Goal: Task Accomplishment & Management: Manage account settings

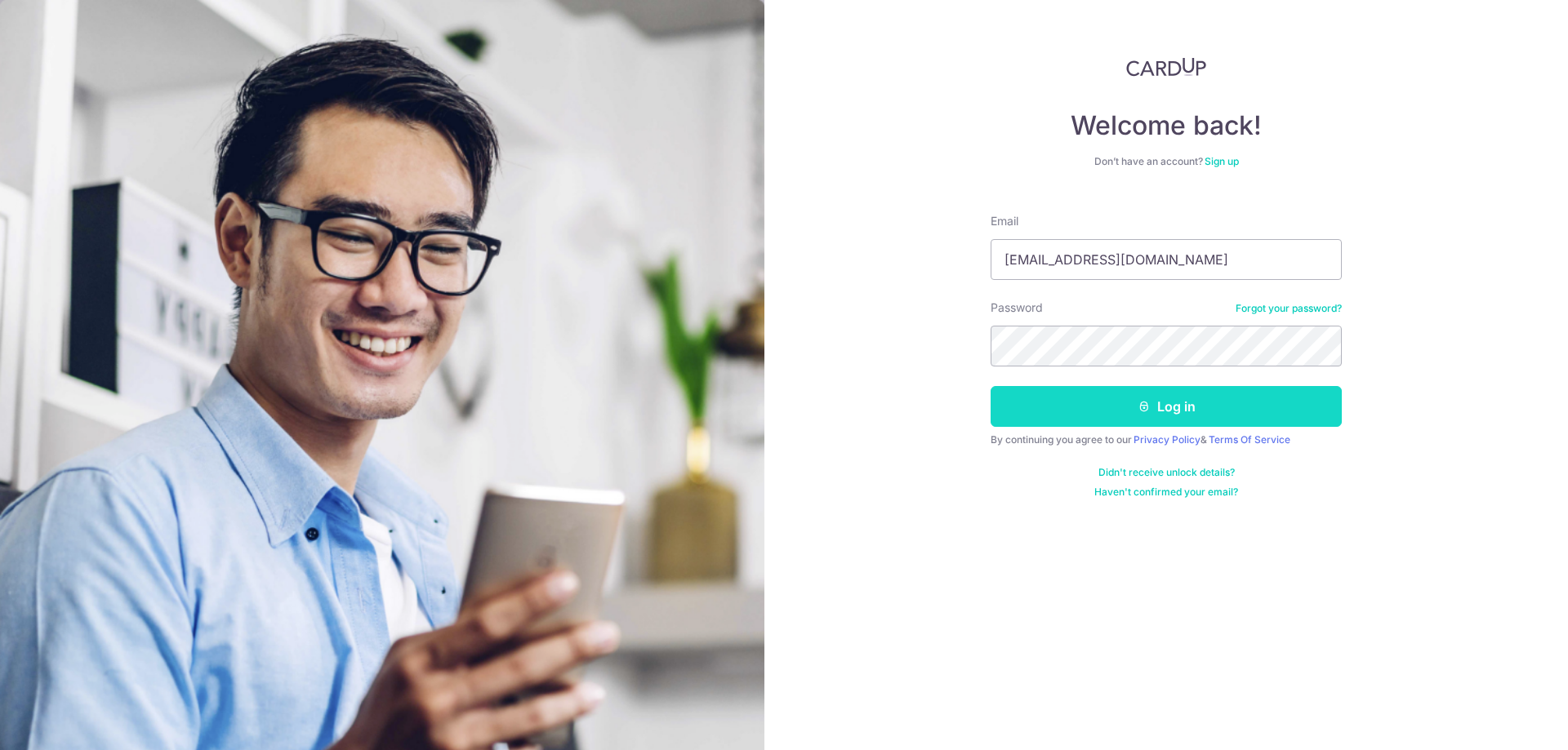
click at [1048, 410] on button "Log in" at bounding box center [1165, 407] width 351 height 40
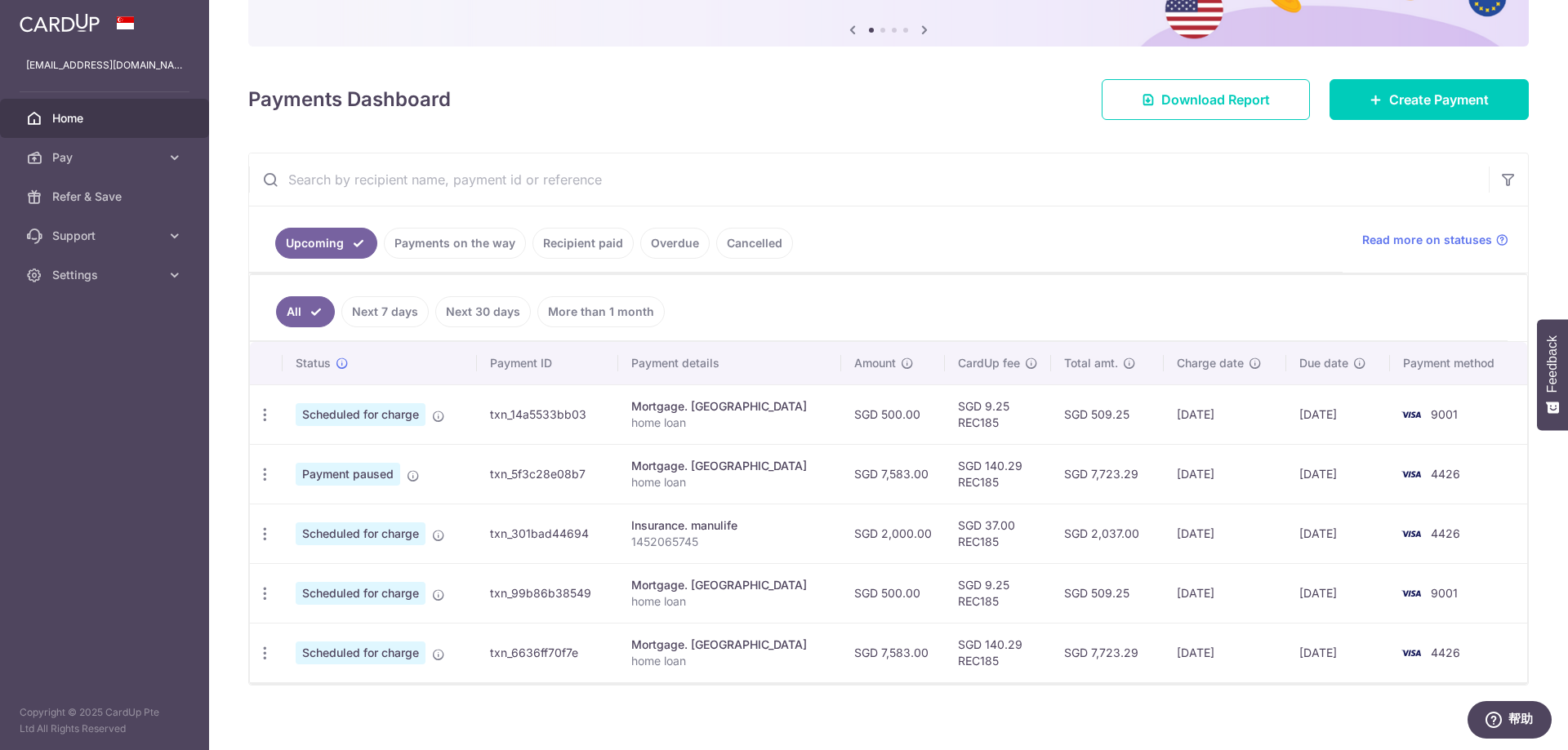
scroll to position [163, 0]
click at [121, 202] on span "Refer & Save" at bounding box center [106, 196] width 108 height 16
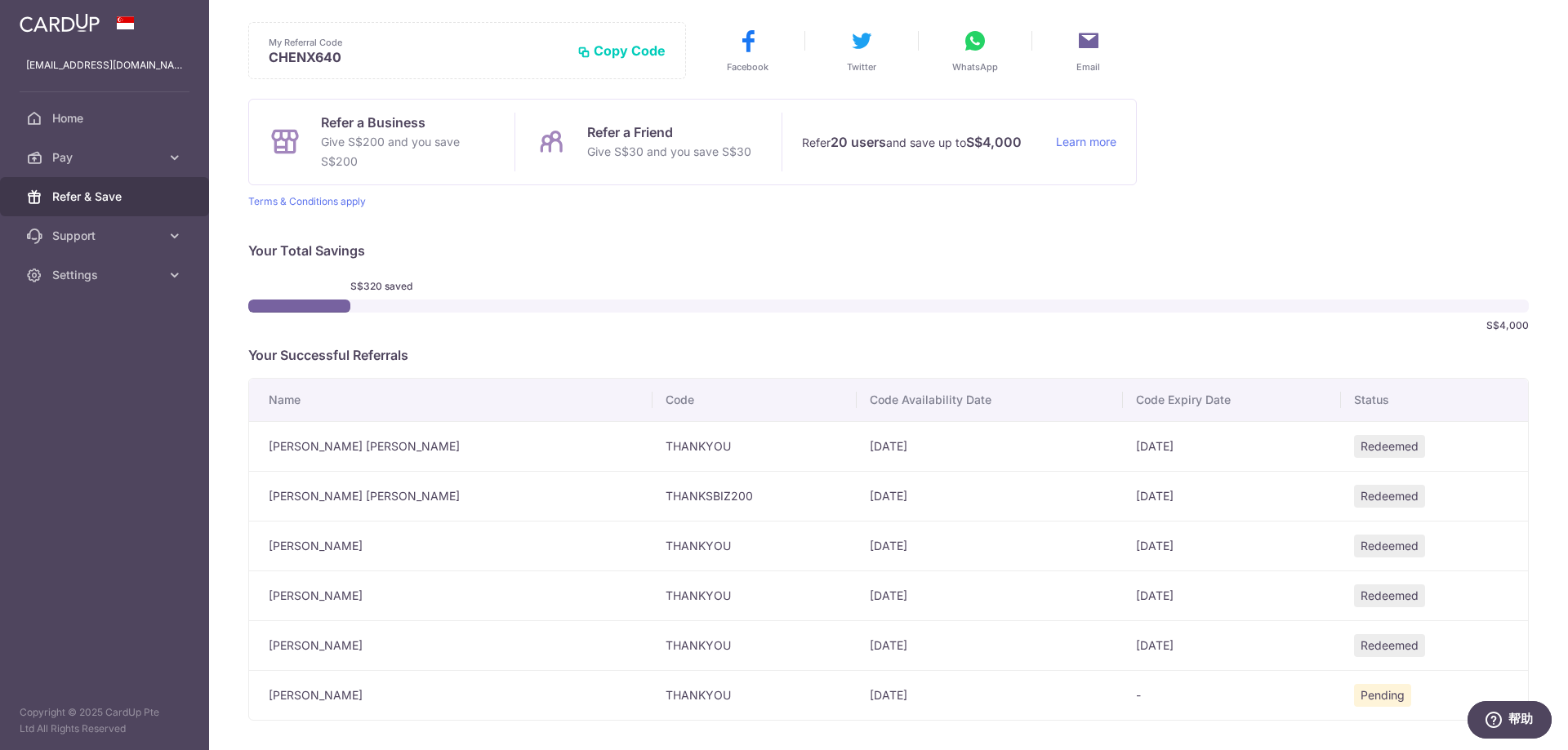
scroll to position [143, 0]
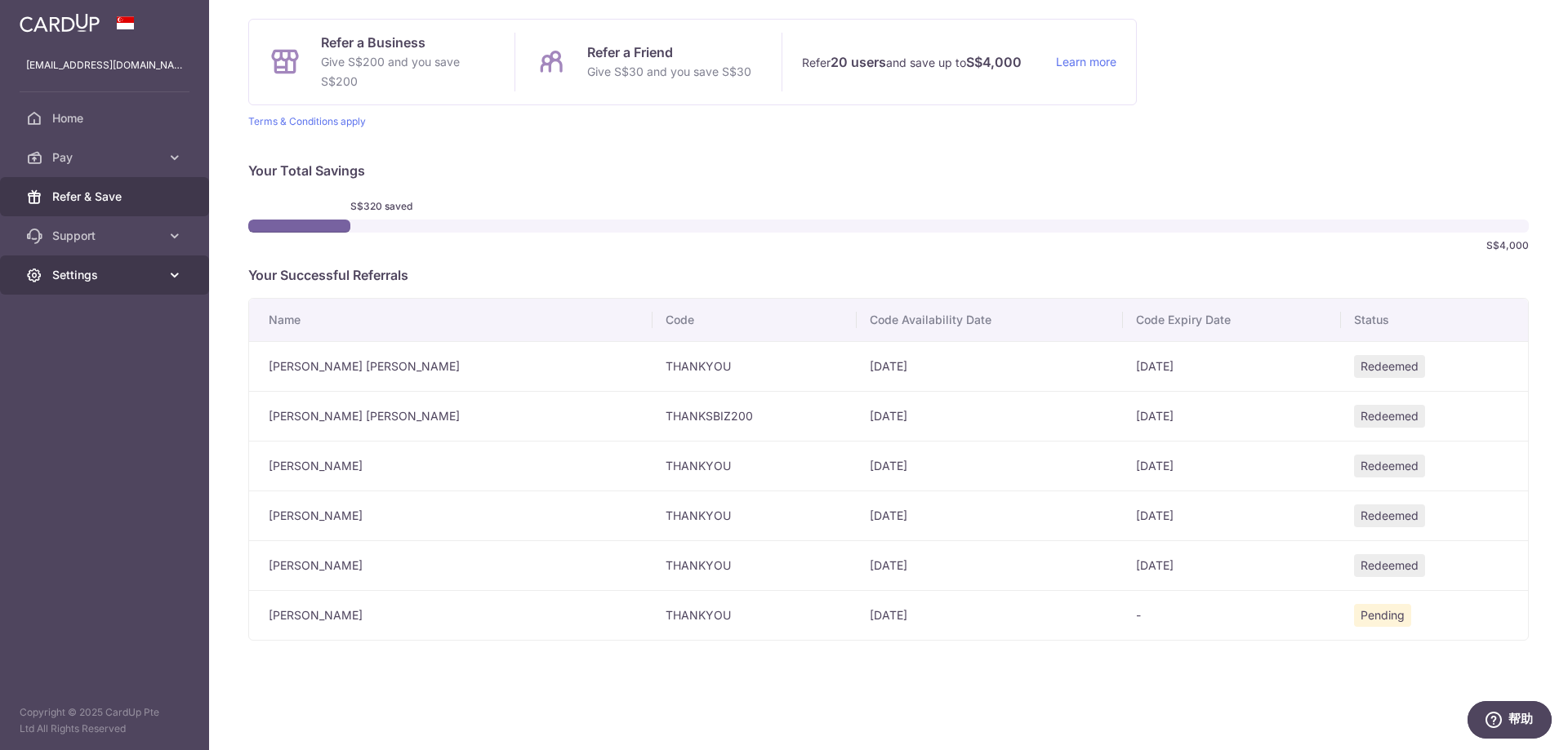
click at [167, 282] on icon at bounding box center [174, 274] width 16 height 16
click at [83, 363] on link "Logout" at bounding box center [104, 354] width 209 height 40
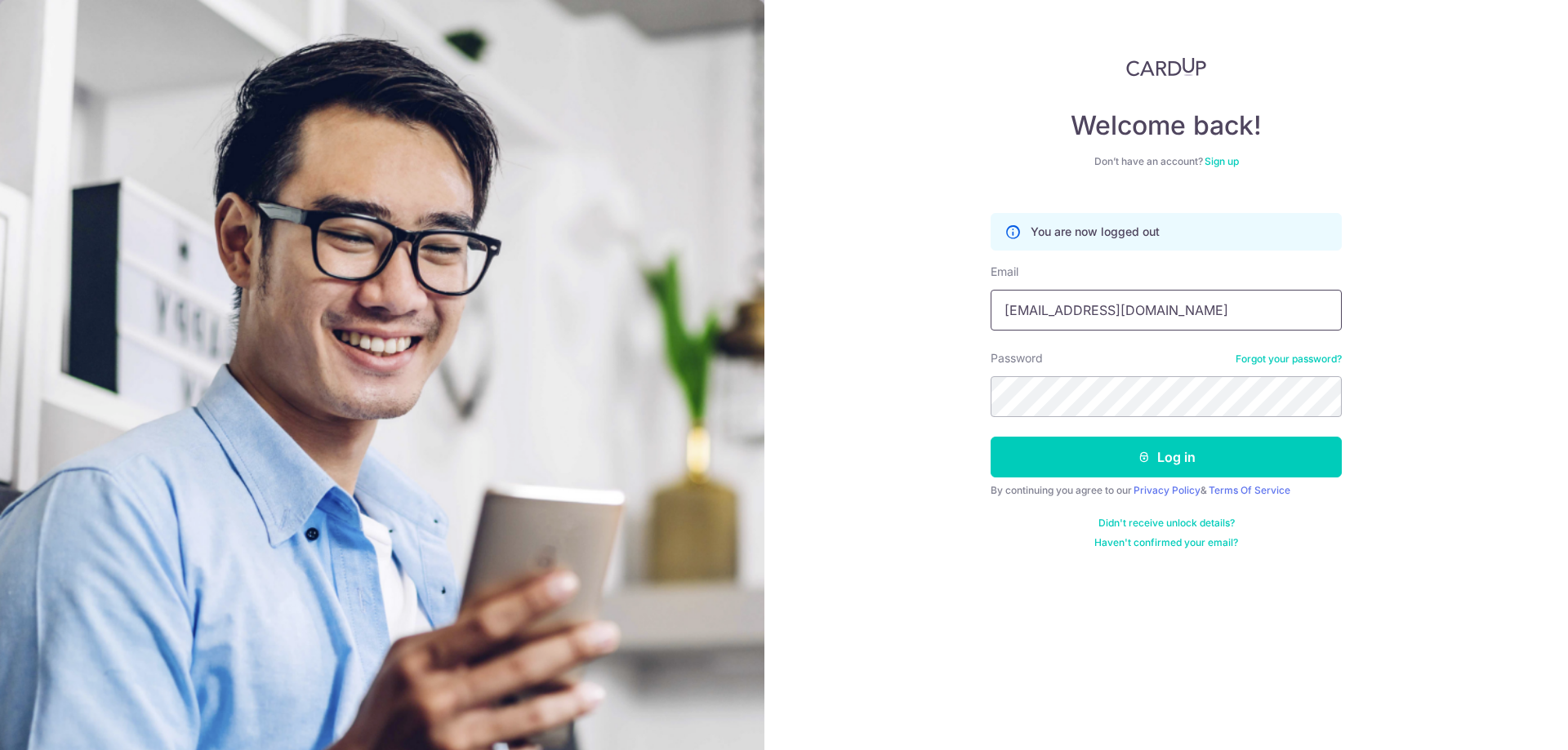
click at [1123, 313] on input "[EMAIL_ADDRESS][DOMAIN_NAME]" at bounding box center [1165, 310] width 351 height 40
type input "[EMAIL_ADDRESS][DOMAIN_NAME]"
click at [1128, 452] on button "Log in" at bounding box center [1165, 457] width 351 height 40
